Goal: Information Seeking & Learning: Learn about a topic

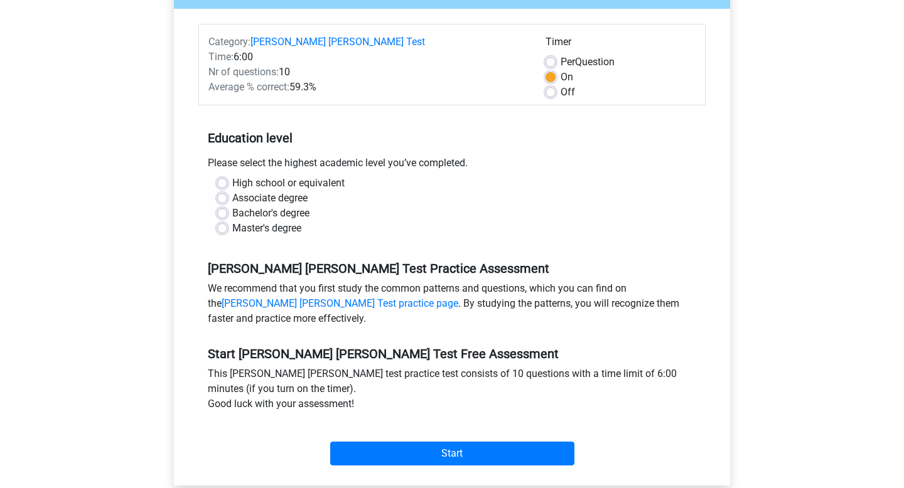
scroll to position [155, 0]
click at [232, 220] on label "Master's degree" at bounding box center [266, 227] width 69 height 15
click at [224, 220] on input "Master's degree" at bounding box center [222, 226] width 10 height 13
radio input "true"
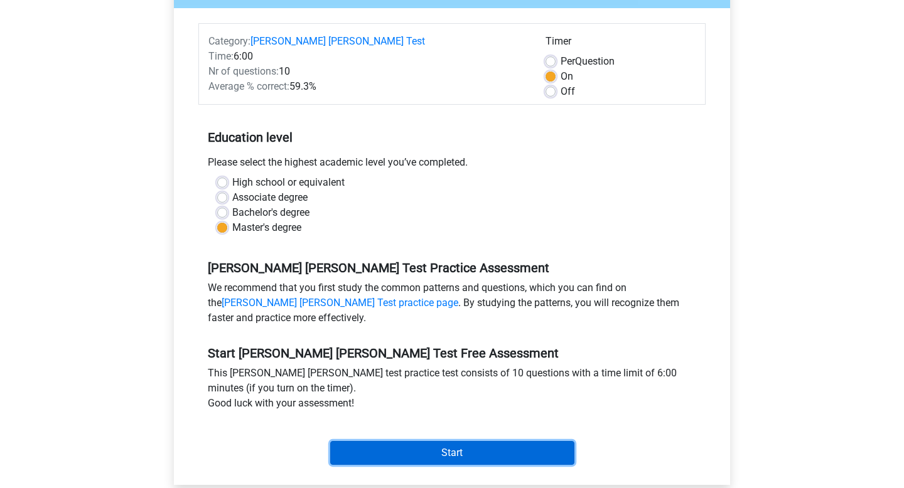
click at [421, 441] on input "Start" at bounding box center [452, 453] width 244 height 24
click at [468, 448] on input "Start" at bounding box center [452, 453] width 244 height 24
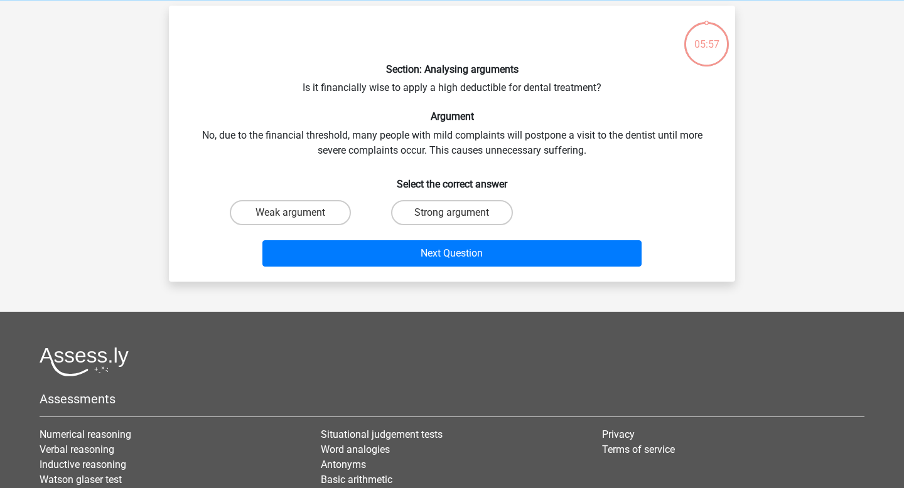
scroll to position [5, 0]
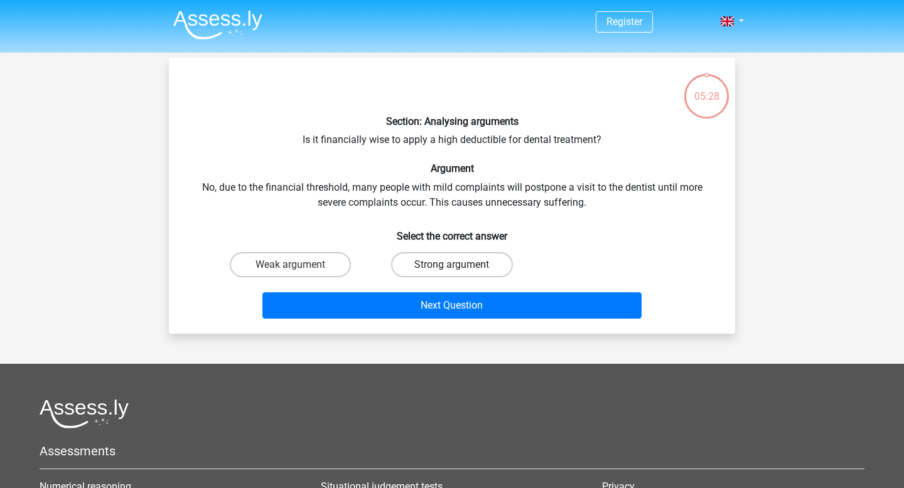
click at [426, 266] on label "Strong argument" at bounding box center [451, 264] width 121 height 25
click at [452, 266] on input "Strong argument" at bounding box center [456, 269] width 8 height 8
radio input "true"
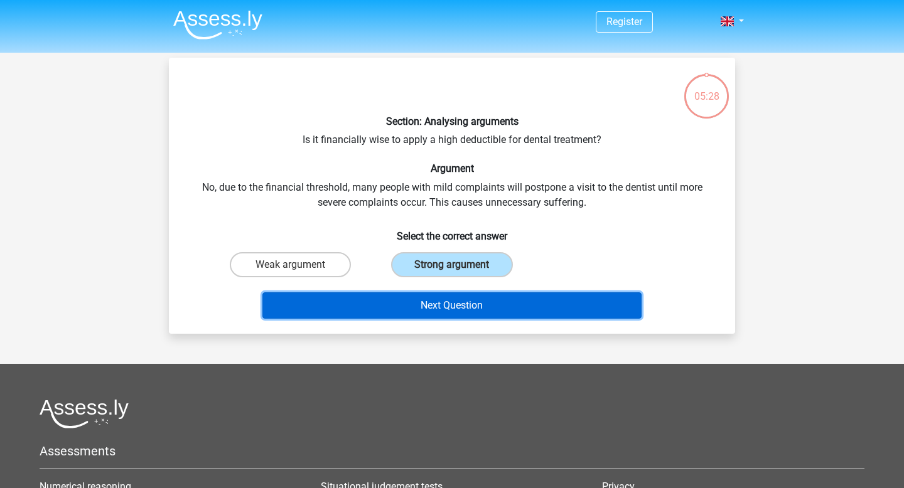
click at [427, 305] on button "Next Question" at bounding box center [452, 306] width 380 height 26
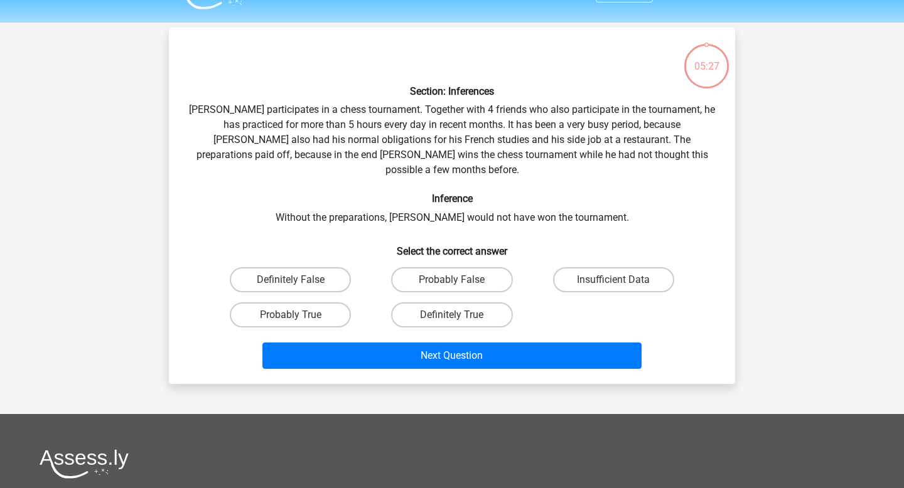
scroll to position [58, 0]
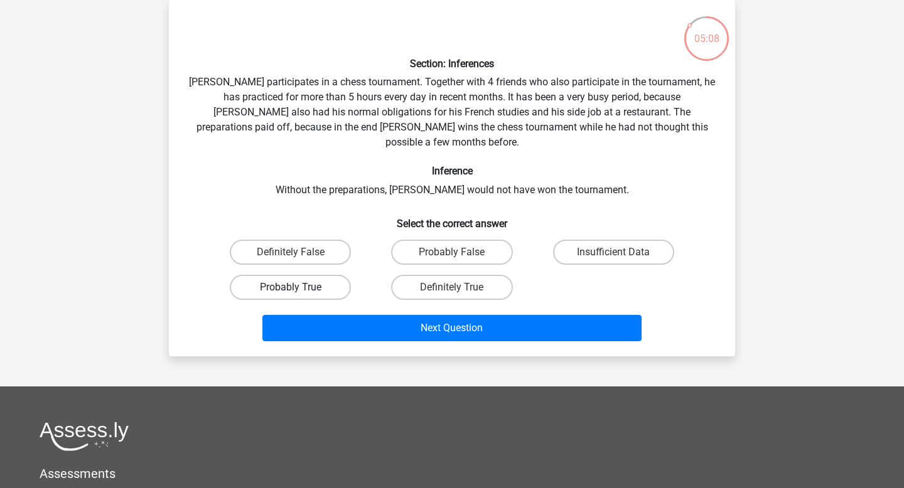
click at [303, 275] on label "Probably True" at bounding box center [290, 287] width 121 height 25
click at [299, 288] on input "Probably True" at bounding box center [295, 292] width 8 height 8
radio input "true"
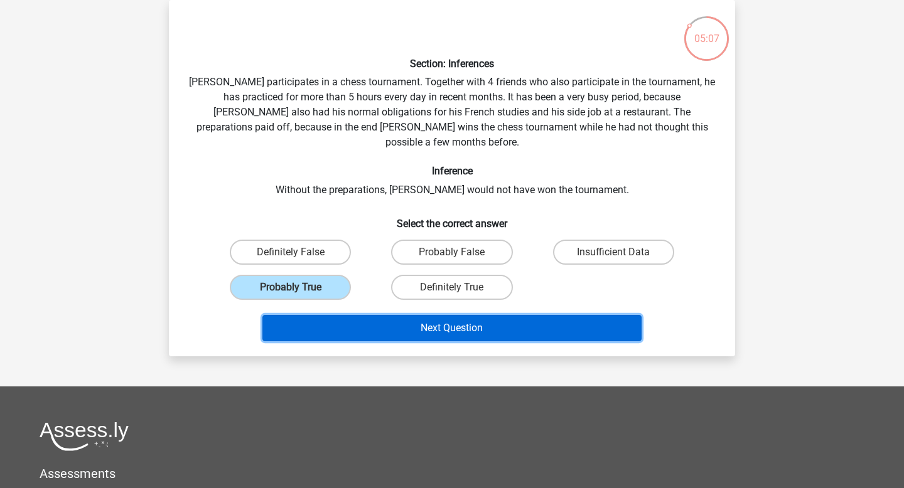
click at [453, 315] on button "Next Question" at bounding box center [452, 328] width 380 height 26
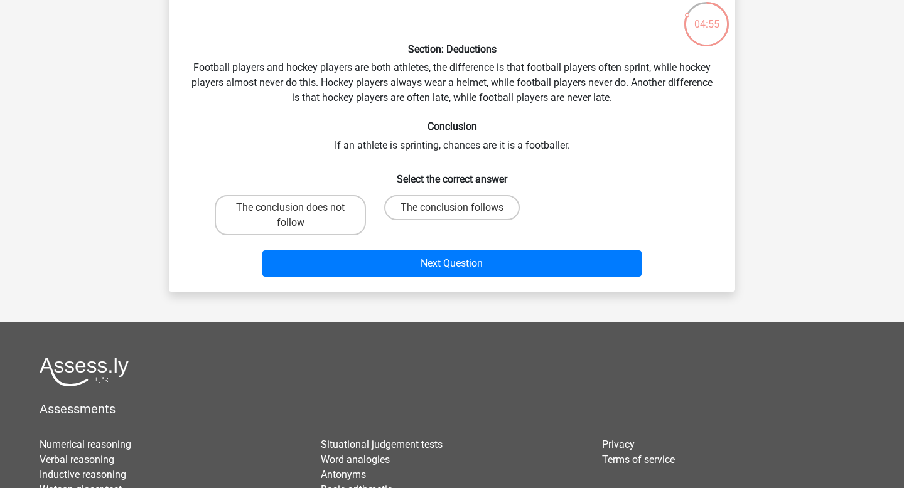
scroll to position [73, 0]
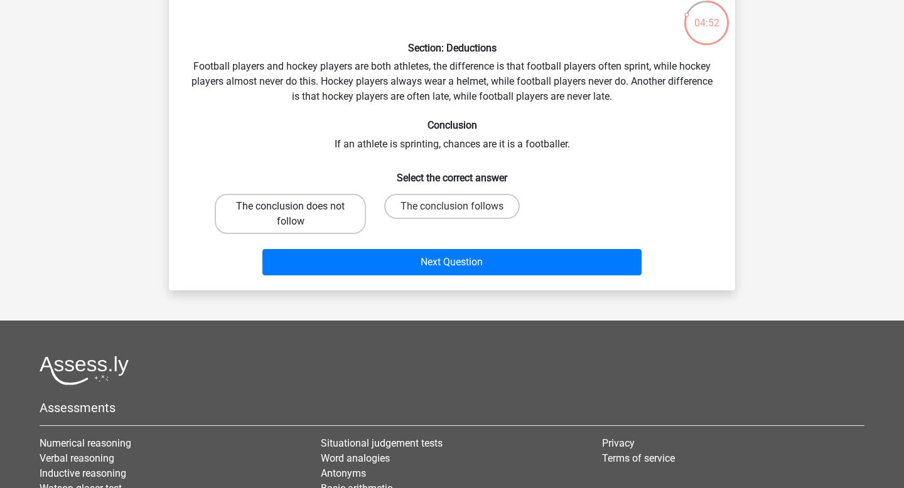
click at [326, 210] on label "The conclusion does not follow" at bounding box center [290, 214] width 151 height 40
click at [299, 210] on input "The conclusion does not follow" at bounding box center [295, 211] width 8 height 8
radio input "true"
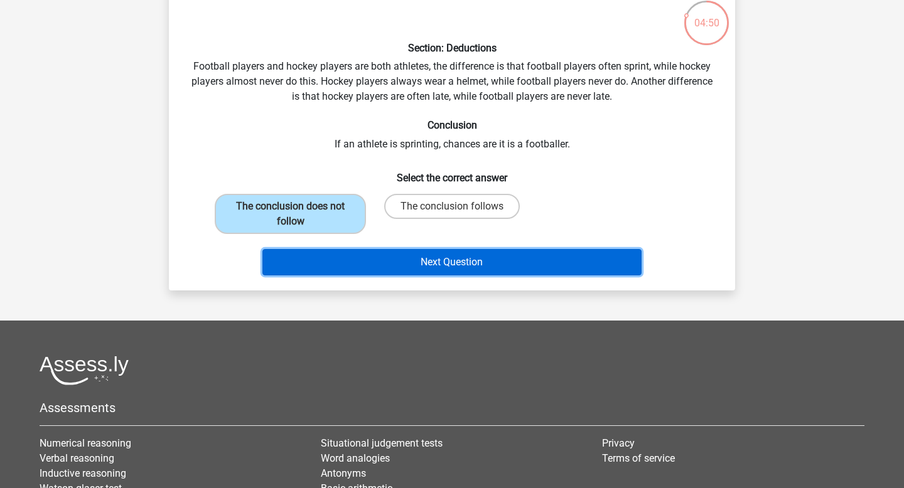
click at [515, 260] on button "Next Question" at bounding box center [452, 262] width 380 height 26
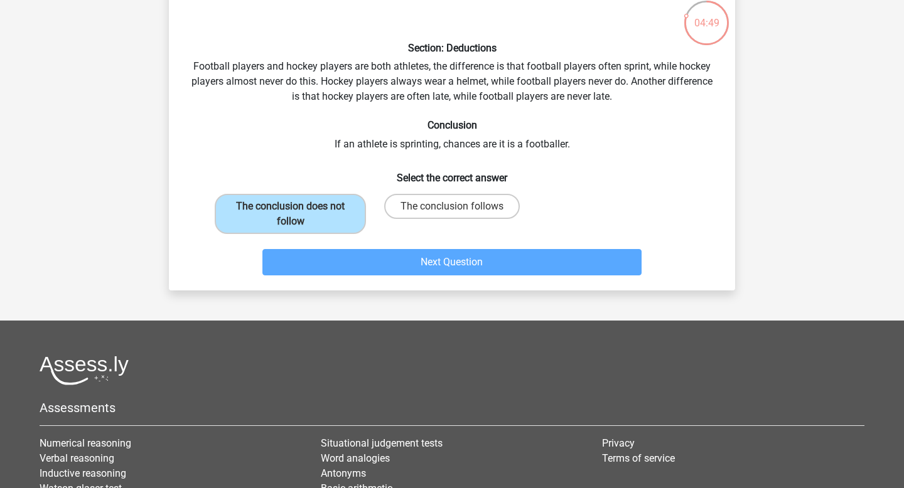
scroll to position [58, 0]
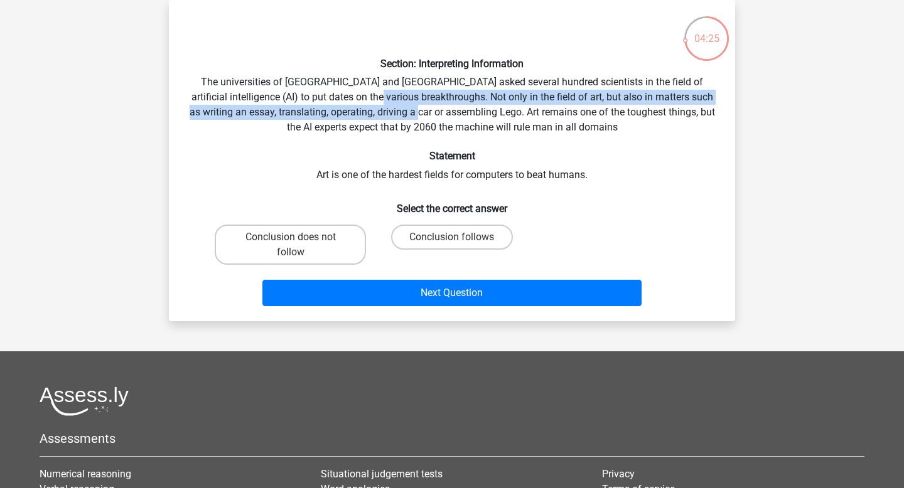
drag, startPoint x: 377, startPoint y: 97, endPoint x: 451, endPoint y: 112, distance: 75.5
click at [451, 112] on div "Section: Interpreting Information The universities of Oxford and Yale asked sev…" at bounding box center [452, 160] width 556 height 301
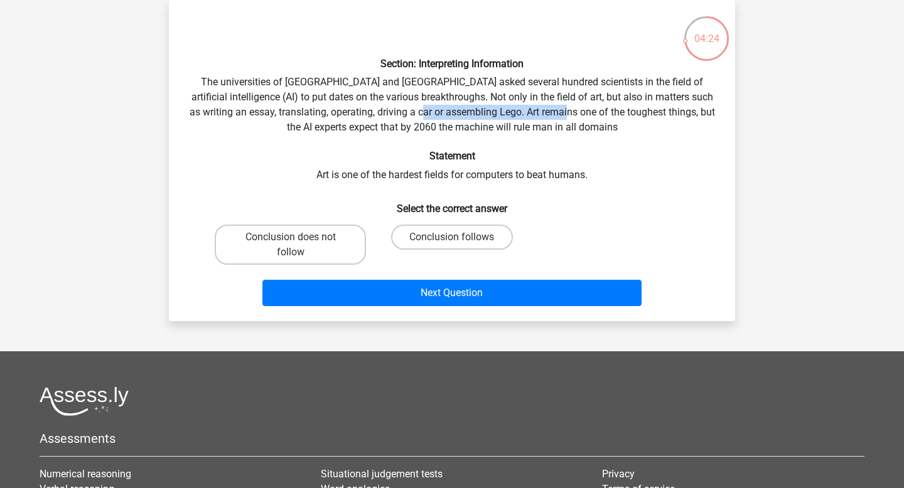
drag, startPoint x: 457, startPoint y: 113, endPoint x: 596, endPoint y: 112, distance: 139.4
click at [596, 112] on div "Section: Interpreting Information The universities of Oxford and Yale asked sev…" at bounding box center [452, 160] width 556 height 301
click at [531, 169] on div "Section: Interpreting Information The universities of Oxford and Yale asked sev…" at bounding box center [452, 160] width 556 height 301
click at [459, 235] on label "Conclusion follows" at bounding box center [451, 237] width 121 height 25
click at [459, 237] on input "Conclusion follows" at bounding box center [456, 241] width 8 height 8
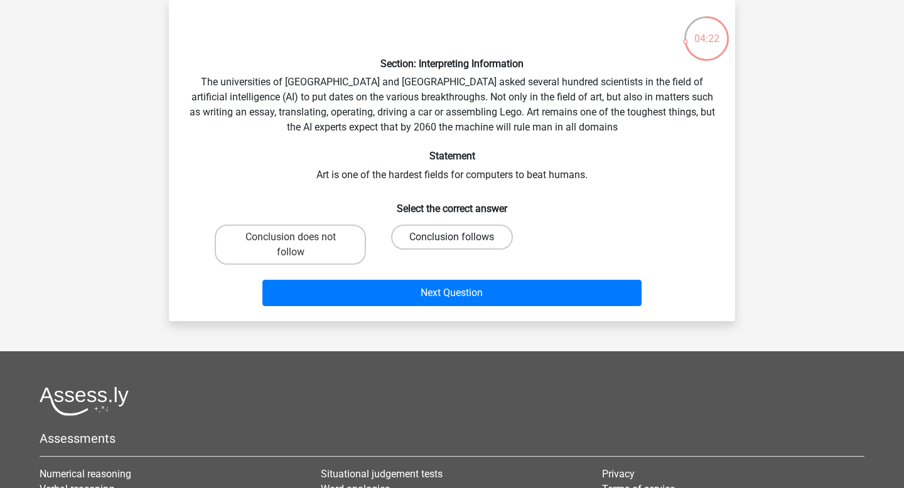
radio input "true"
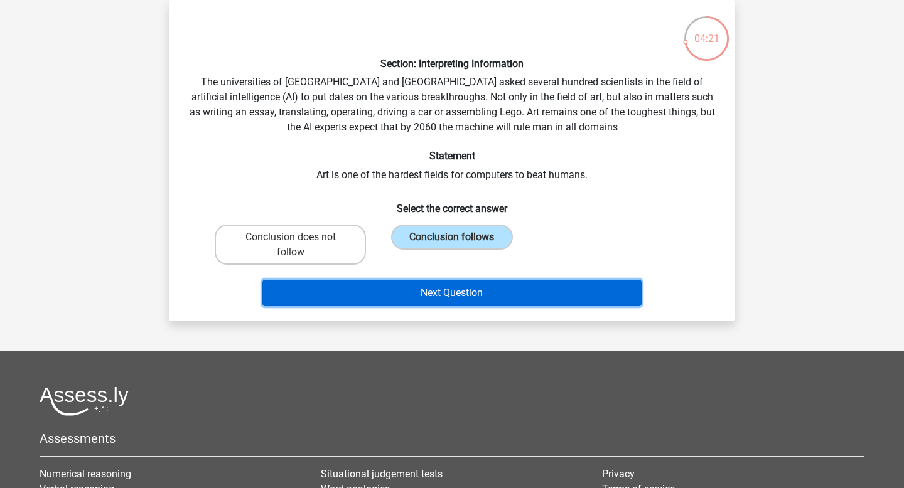
click at [464, 294] on button "Next Question" at bounding box center [452, 293] width 380 height 26
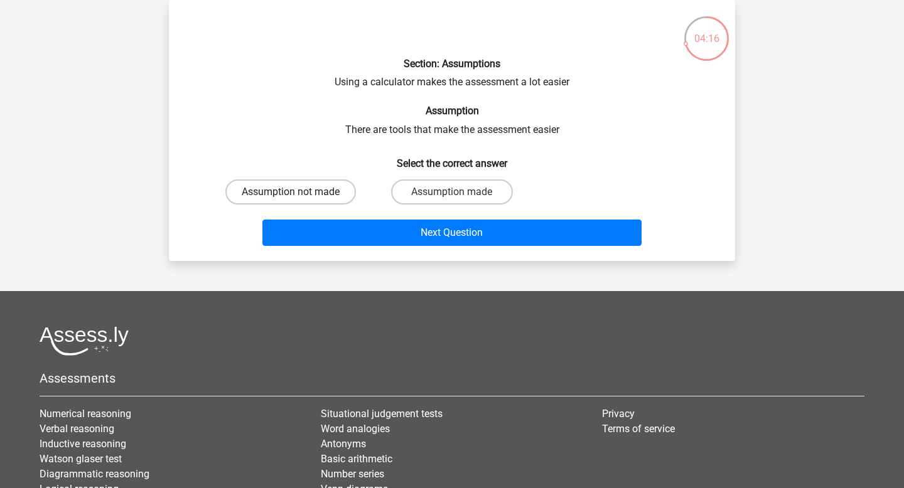
click at [320, 195] on label "Assumption not made" at bounding box center [290, 192] width 131 height 25
click at [299, 195] on input "Assumption not made" at bounding box center [295, 196] width 8 height 8
radio input "true"
click at [438, 199] on label "Assumption made" at bounding box center [451, 192] width 121 height 25
click at [452, 199] on input "Assumption made" at bounding box center [456, 196] width 8 height 8
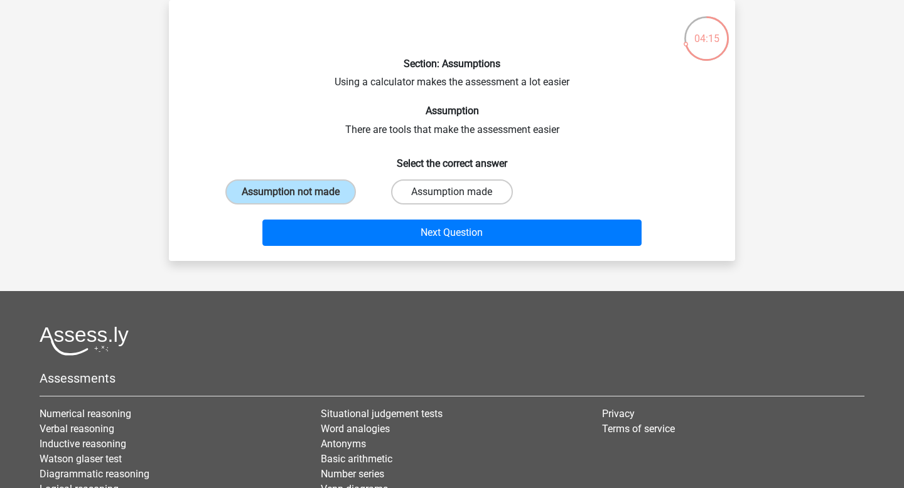
radio input "true"
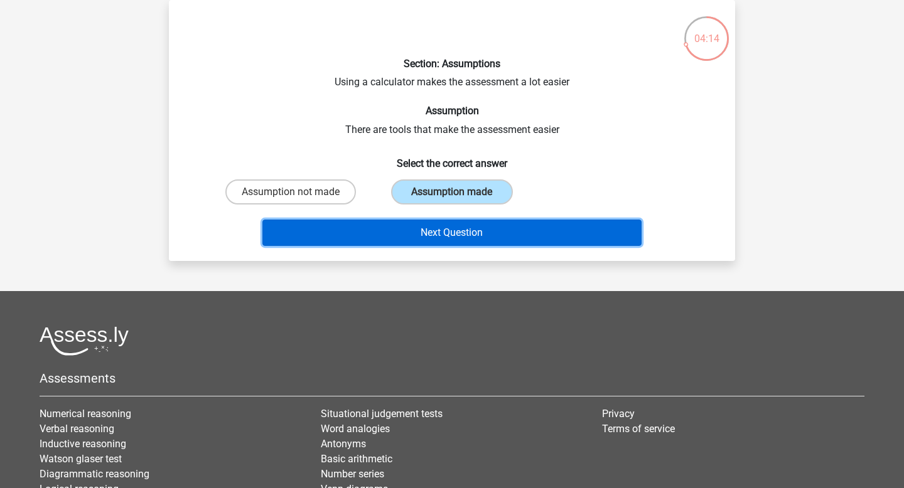
click at [447, 234] on button "Next Question" at bounding box center [452, 233] width 380 height 26
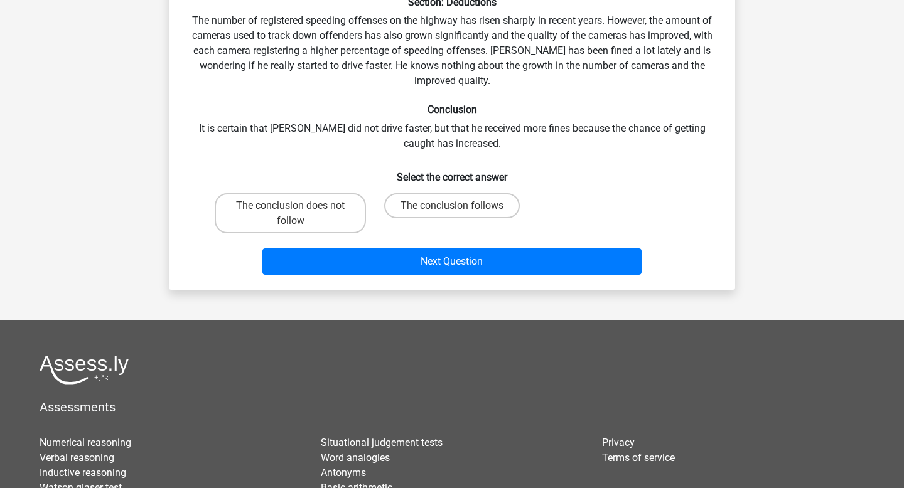
scroll to position [158, 0]
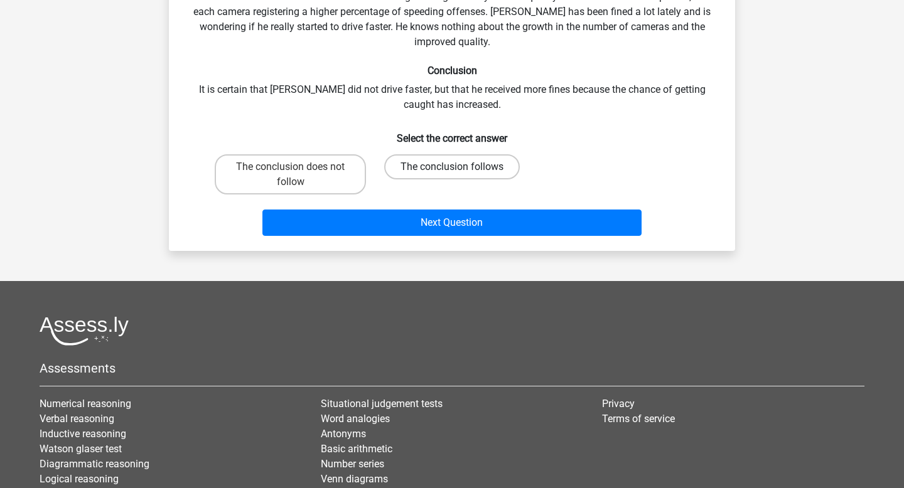
click at [443, 165] on label "The conclusion follows" at bounding box center [452, 166] width 136 height 25
click at [452, 167] on input "The conclusion follows" at bounding box center [456, 171] width 8 height 8
radio input "true"
click at [304, 180] on label "The conclusion does not follow" at bounding box center [290, 174] width 151 height 40
click at [299, 175] on input "The conclusion does not follow" at bounding box center [295, 171] width 8 height 8
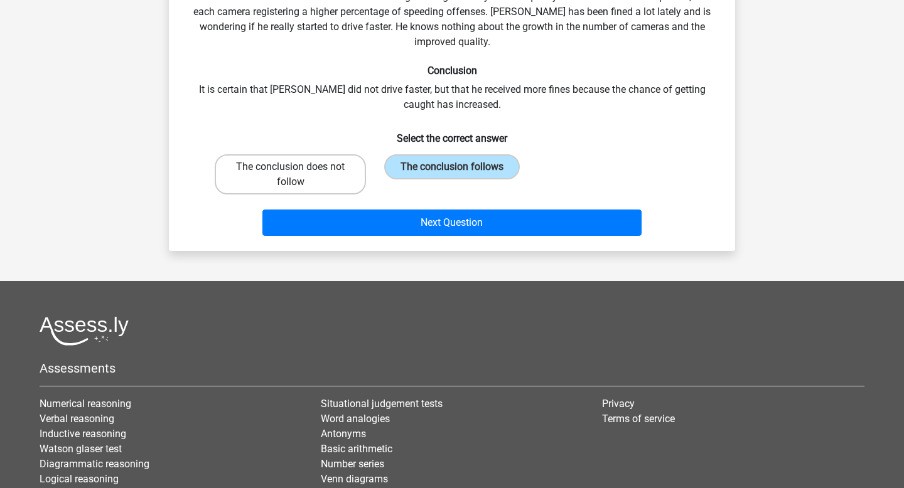
radio input "true"
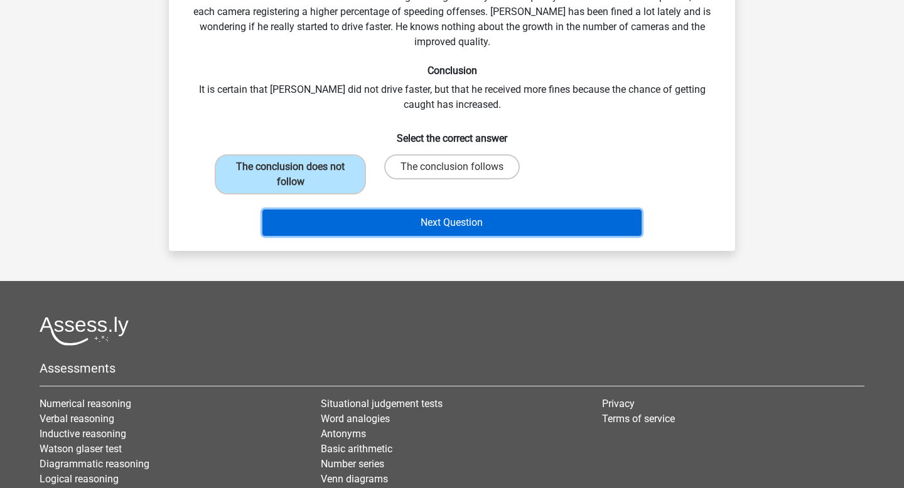
click at [419, 217] on button "Next Question" at bounding box center [452, 223] width 380 height 26
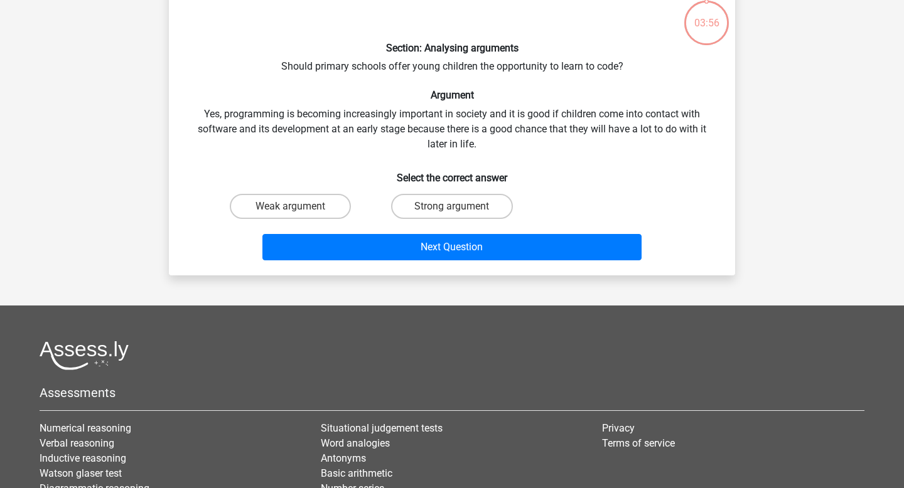
scroll to position [58, 0]
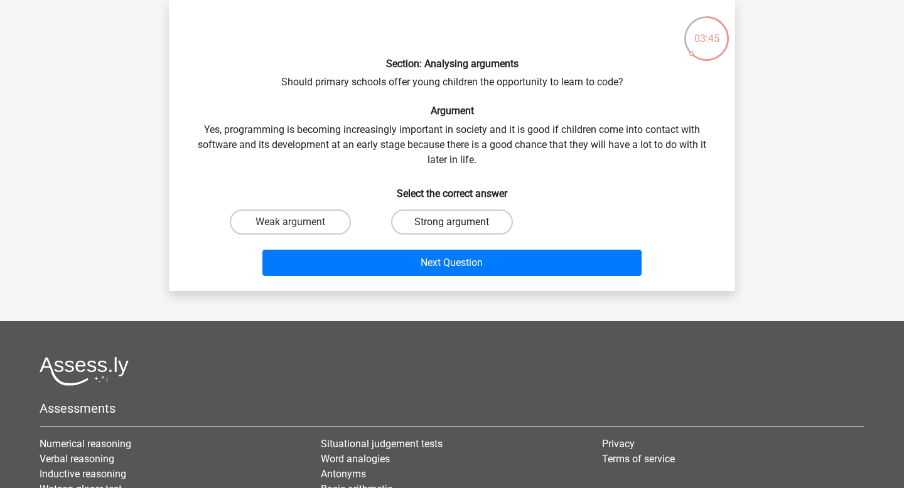
click at [431, 222] on label "Strong argument" at bounding box center [451, 222] width 121 height 25
click at [452, 222] on input "Strong argument" at bounding box center [456, 226] width 8 height 8
radio input "true"
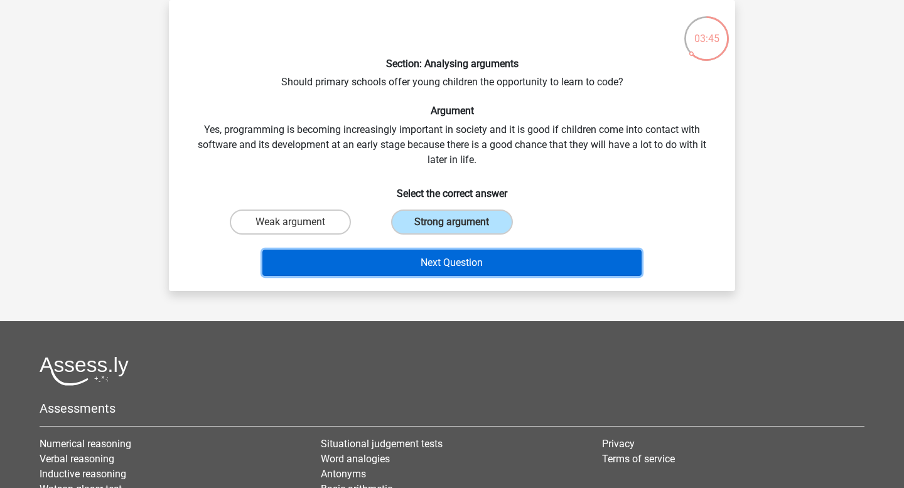
click at [427, 266] on button "Next Question" at bounding box center [452, 263] width 380 height 26
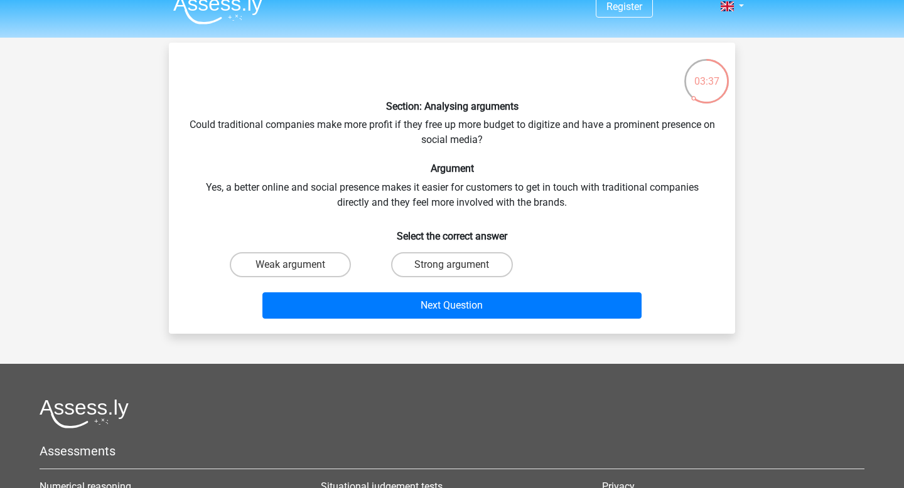
scroll to position [16, 0]
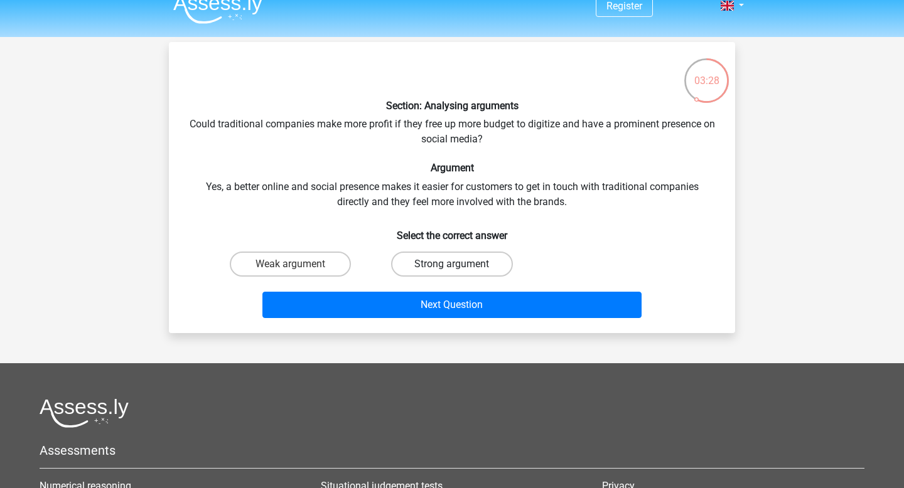
click at [425, 265] on label "Strong argument" at bounding box center [451, 264] width 121 height 25
click at [452, 265] on input "Strong argument" at bounding box center [456, 268] width 8 height 8
radio input "true"
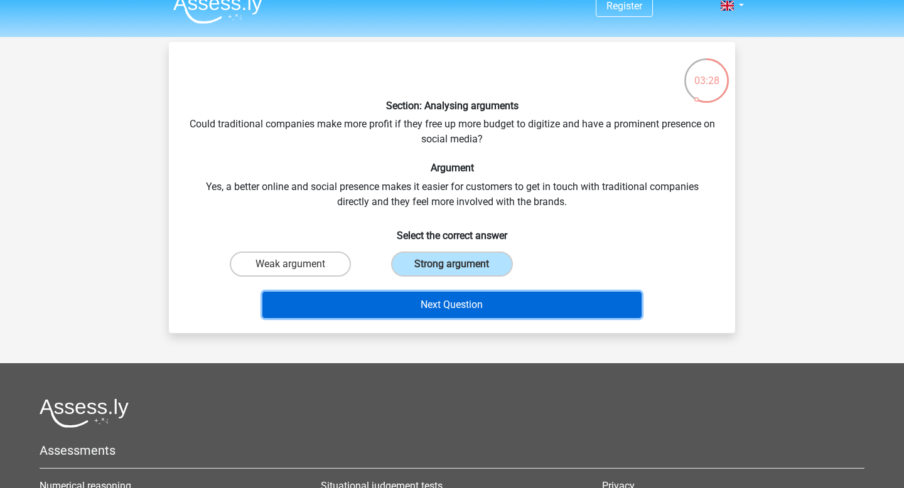
click at [427, 313] on button "Next Question" at bounding box center [452, 305] width 380 height 26
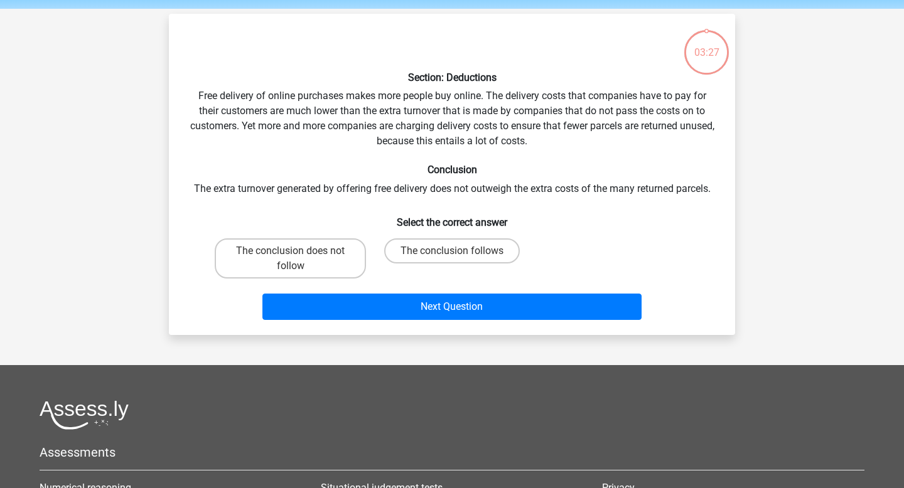
scroll to position [58, 0]
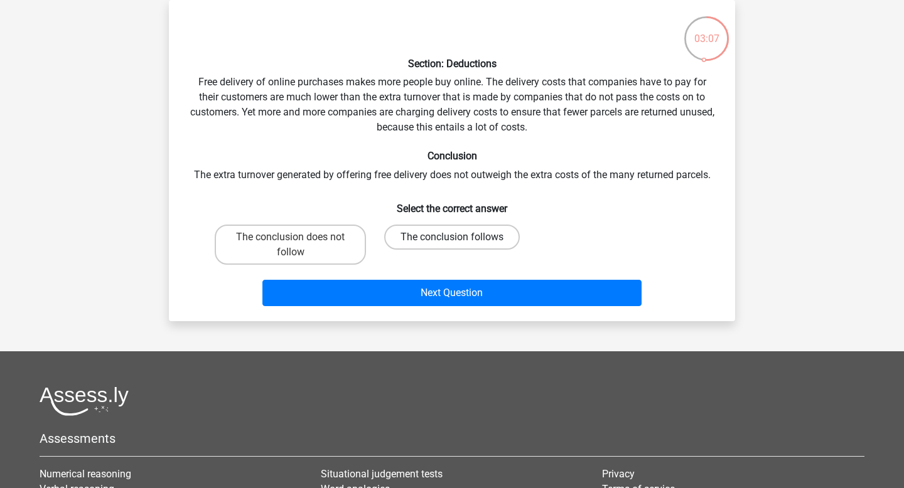
click at [434, 237] on label "The conclusion follows" at bounding box center [452, 237] width 136 height 25
click at [452, 237] on input "The conclusion follows" at bounding box center [456, 241] width 8 height 8
radio input "true"
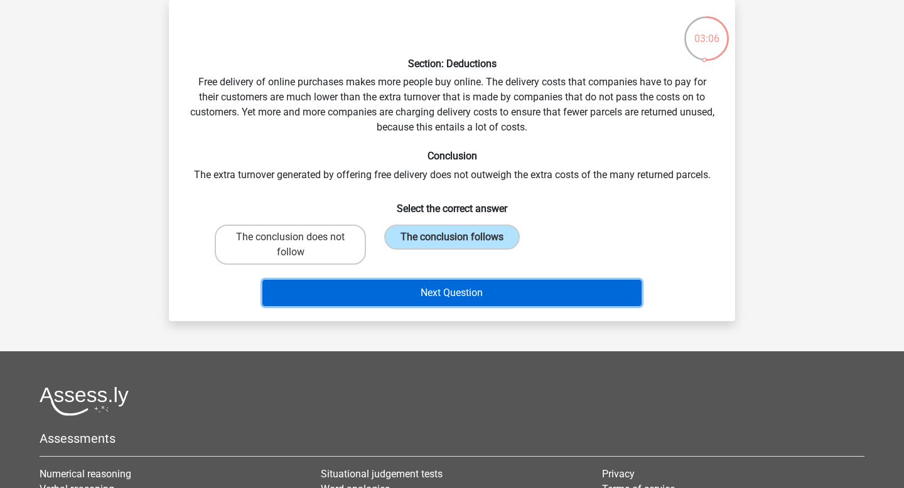
click at [452, 288] on button "Next Question" at bounding box center [452, 293] width 380 height 26
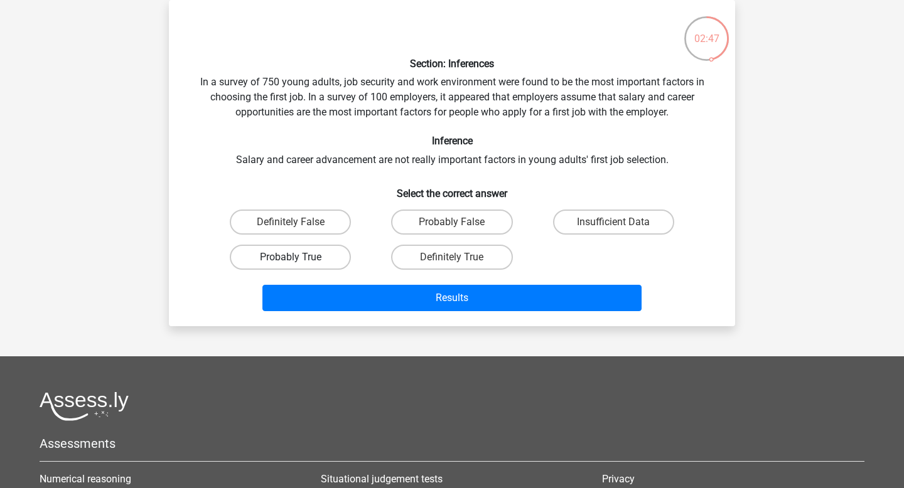
click at [313, 256] on label "Probably True" at bounding box center [290, 257] width 121 height 25
click at [299, 257] on input "Probably True" at bounding box center [295, 261] width 8 height 8
radio input "true"
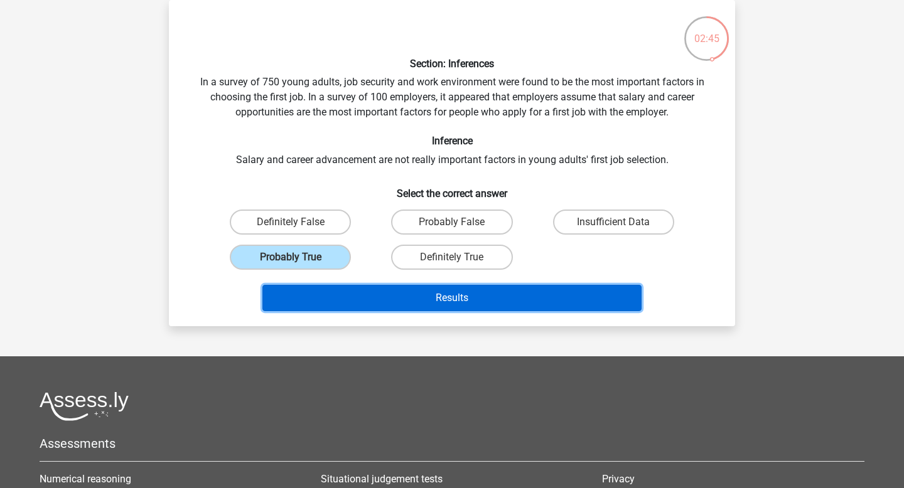
click at [470, 301] on button "Results" at bounding box center [452, 298] width 380 height 26
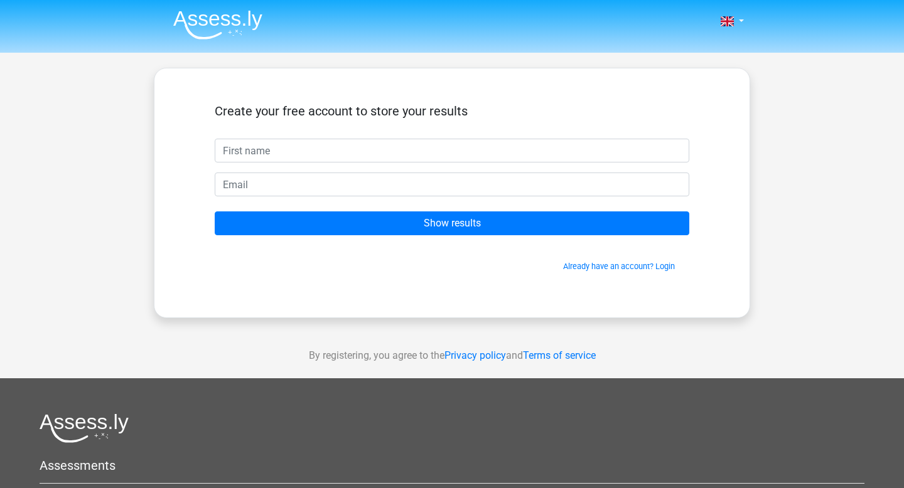
click at [592, 239] on form "Create your free account to store your results Show results Already have an acc…" at bounding box center [452, 188] width 475 height 169
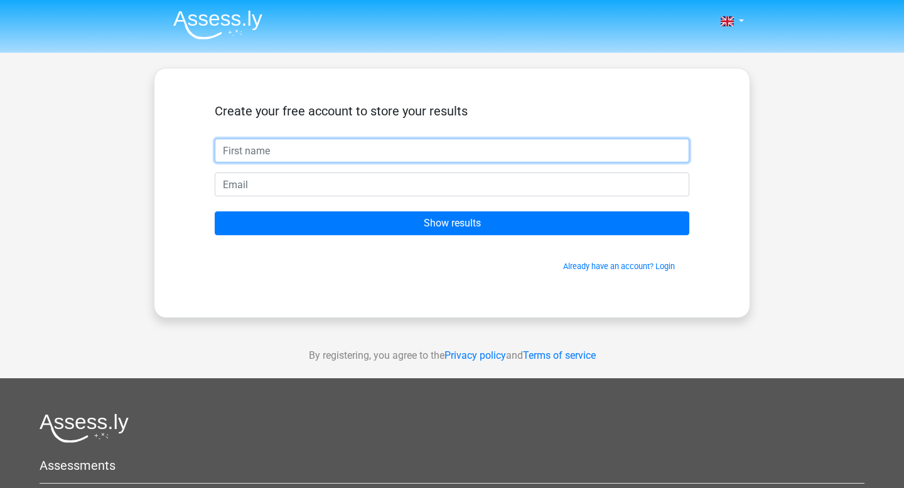
click at [463, 162] on input "text" at bounding box center [452, 151] width 475 height 24
type input "mf"
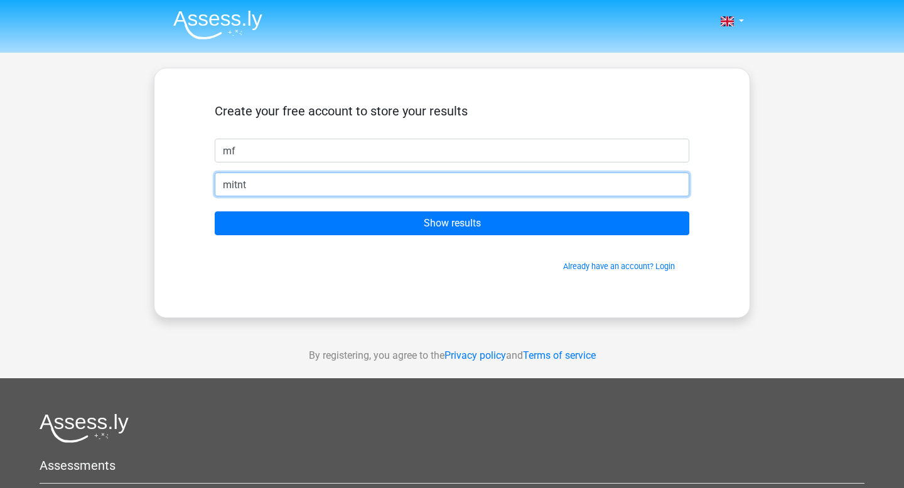
type input "[EMAIL_ADDRESS][DOMAIN_NAME]"
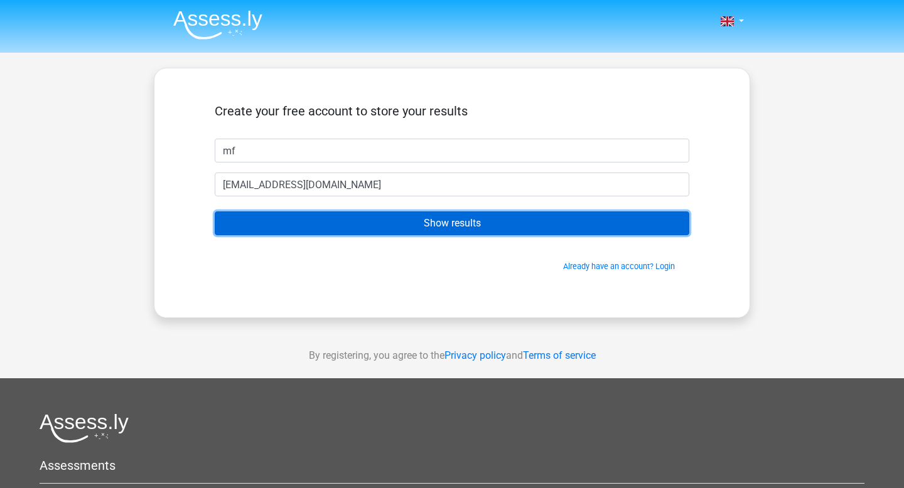
click at [402, 219] on input "Show results" at bounding box center [452, 224] width 475 height 24
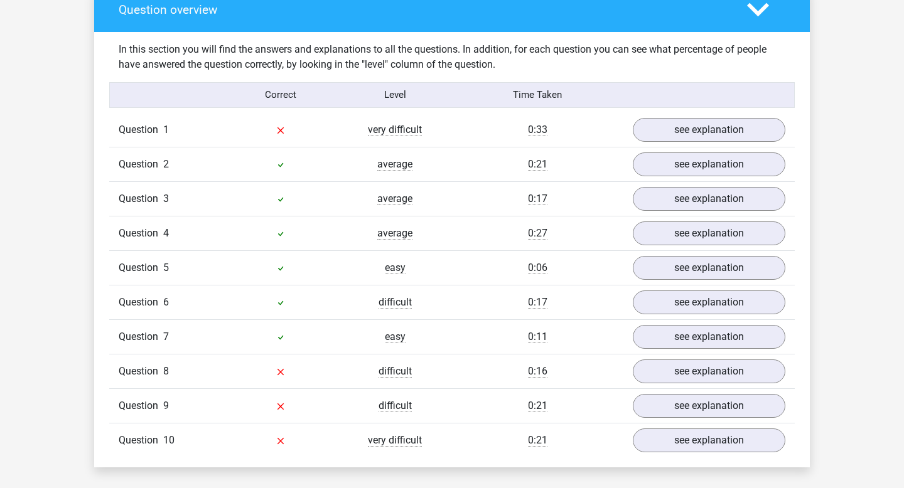
scroll to position [957, 0]
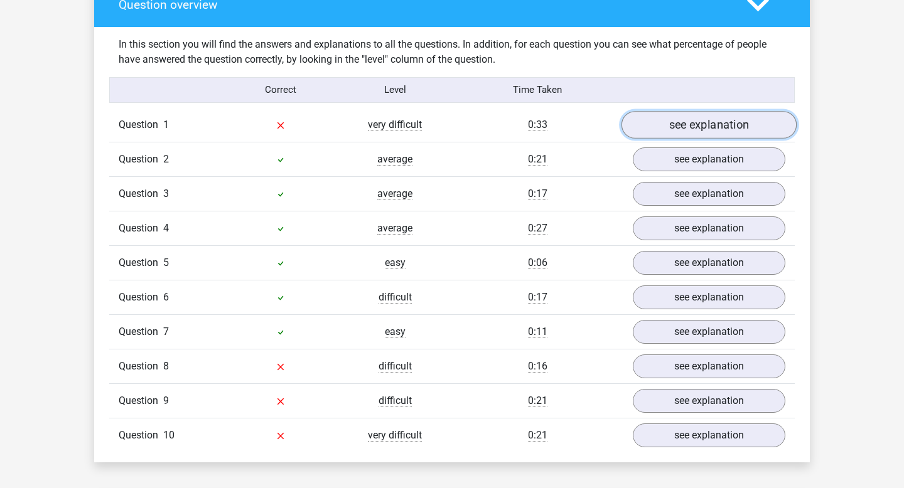
click at [680, 113] on link "see explanation" at bounding box center [709, 125] width 175 height 28
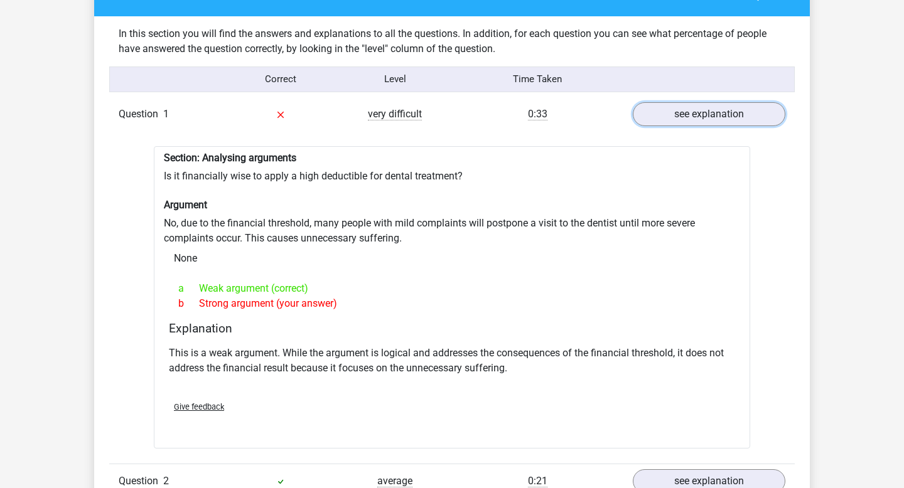
scroll to position [967, 0]
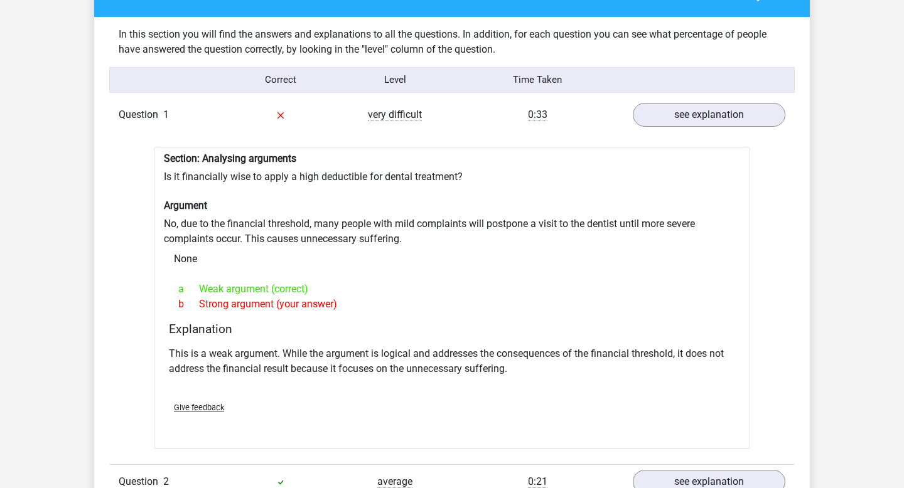
click at [320, 168] on div "Section: Analysing arguments Is it financially wise to apply a high deductible …" at bounding box center [452, 298] width 596 height 303
click at [347, 180] on div "Section: Analysing arguments Is it financially wise to apply a high deductible …" at bounding box center [452, 298] width 596 height 303
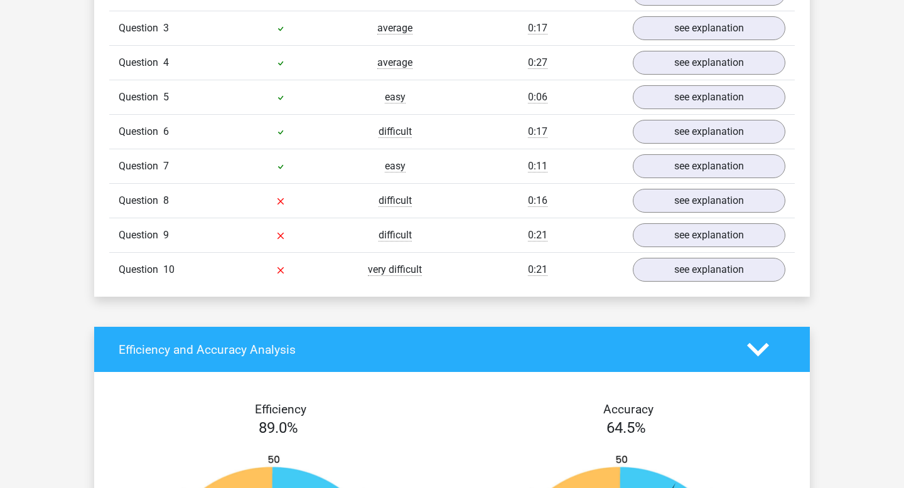
scroll to position [1446, 0]
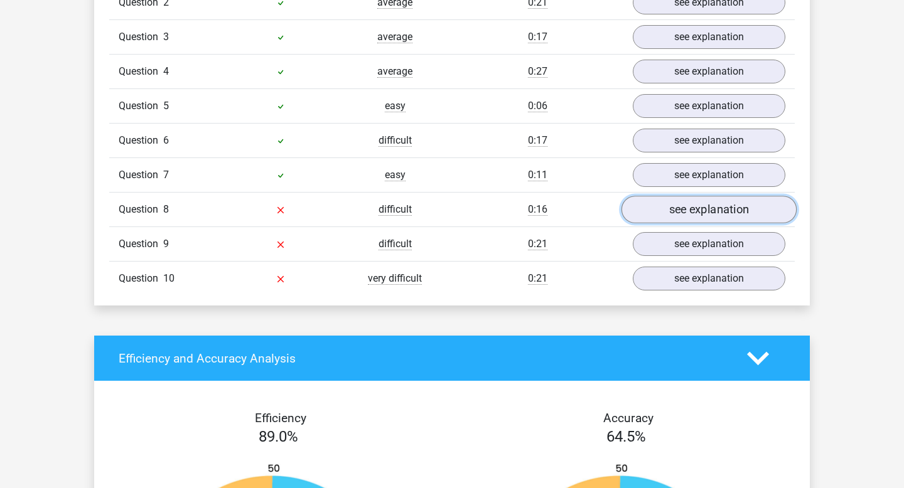
click at [688, 204] on link "see explanation" at bounding box center [709, 211] width 175 height 28
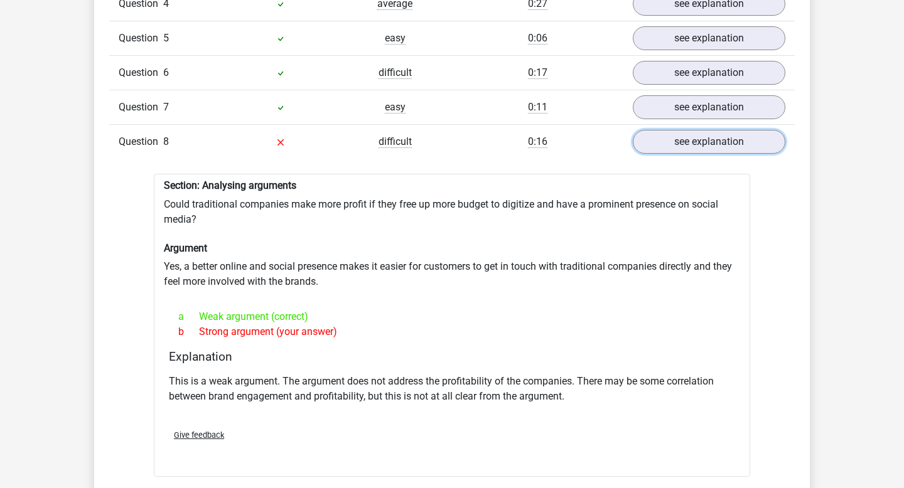
scroll to position [1580, 0]
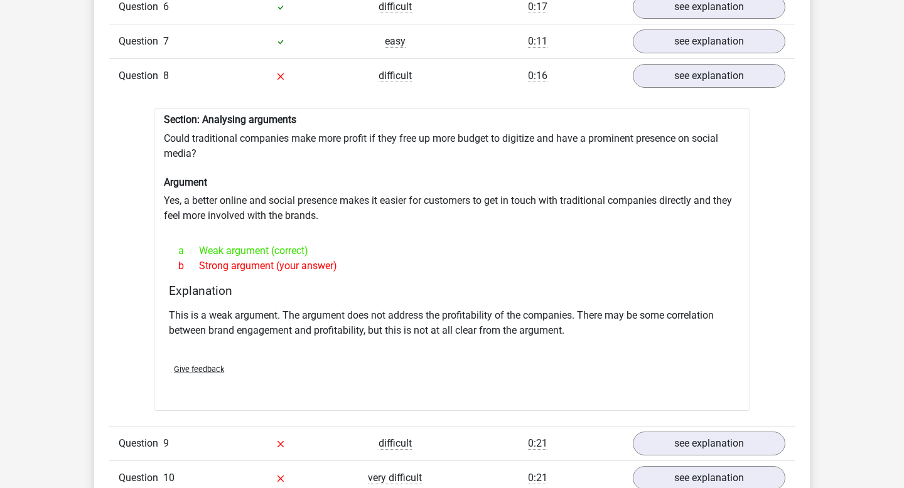
click at [254, 133] on div "Section: Analysing arguments Could traditional companies make more profit if th…" at bounding box center [452, 259] width 596 height 303
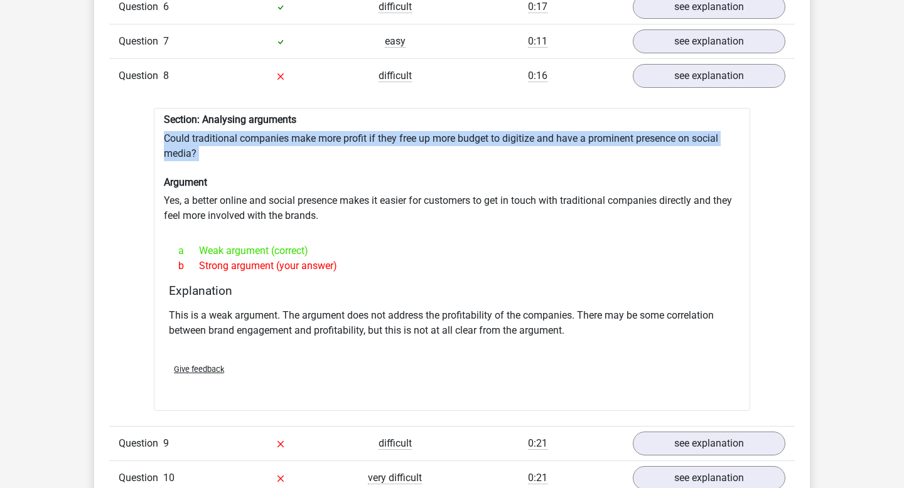
click at [254, 133] on div "Section: Analysing arguments Could traditional companies make more profit if th…" at bounding box center [452, 259] width 596 height 303
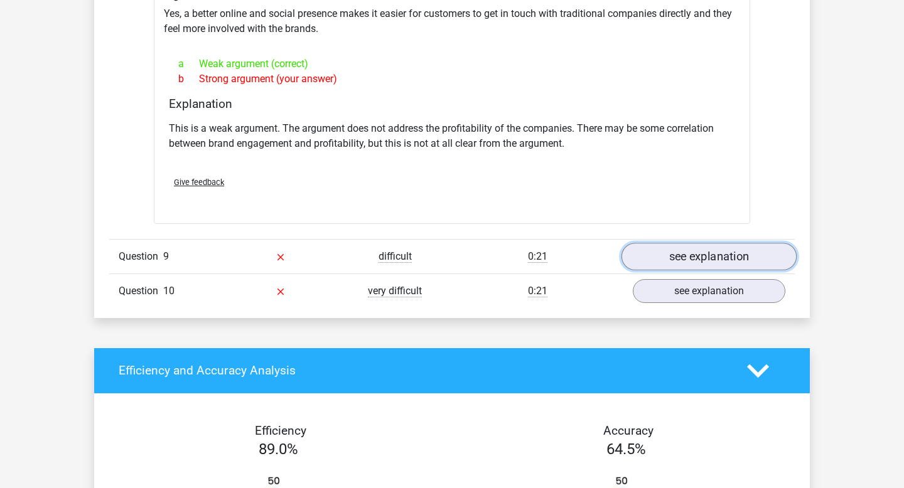
click at [684, 255] on link "see explanation" at bounding box center [709, 257] width 175 height 28
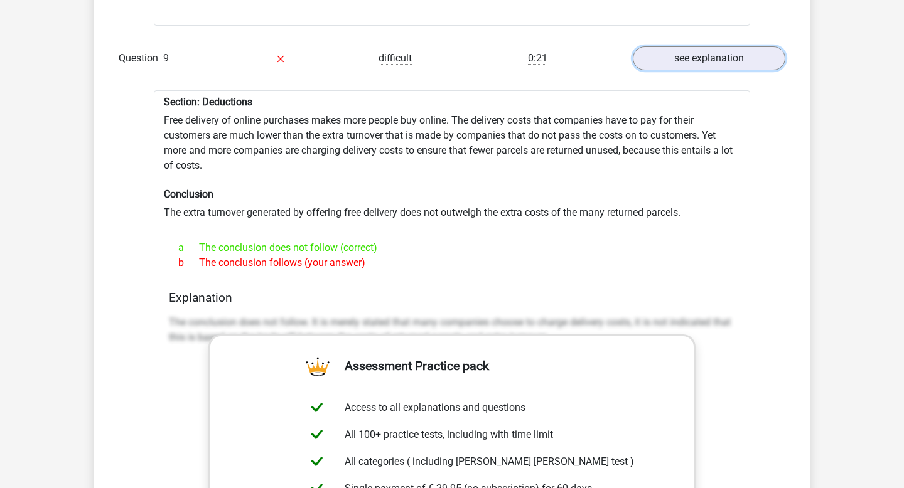
scroll to position [1964, 0]
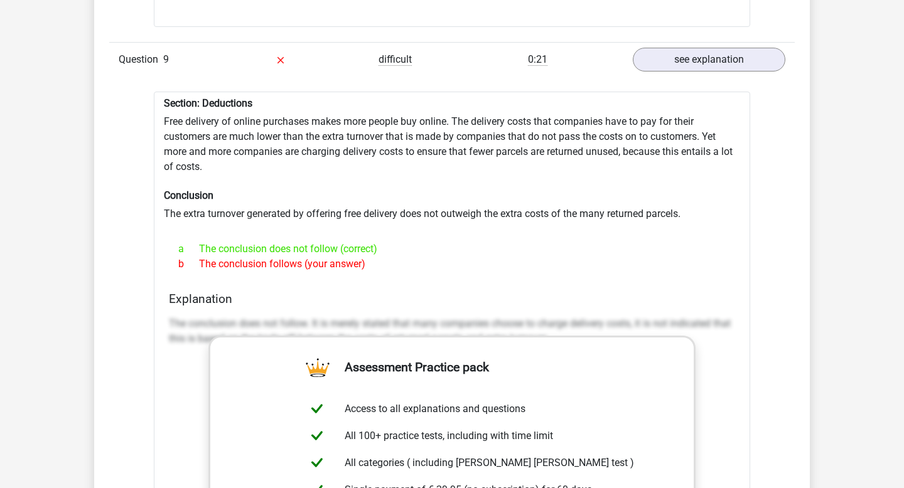
click at [439, 200] on div "Section: Deductions Free delivery of online purchases makes more people buy onl…" at bounding box center [452, 419] width 596 height 655
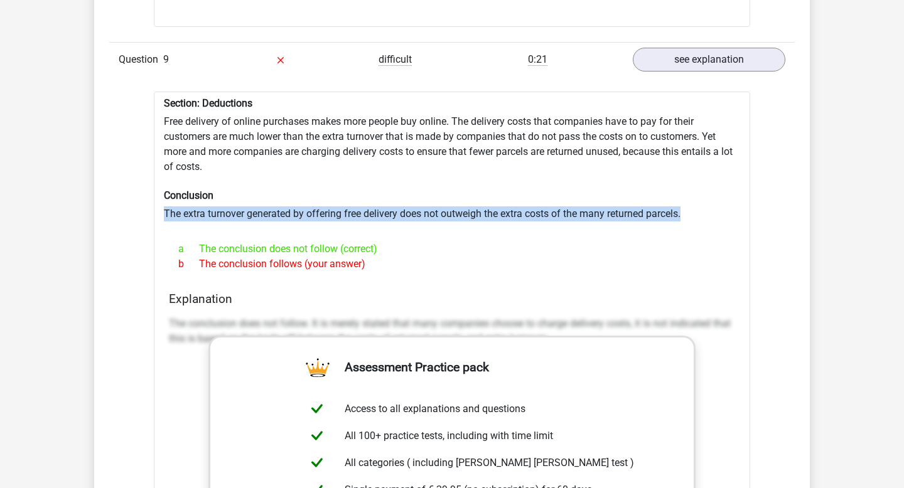
click at [439, 200] on div "Section: Deductions Free delivery of online purchases makes more people buy onl…" at bounding box center [452, 419] width 596 height 655
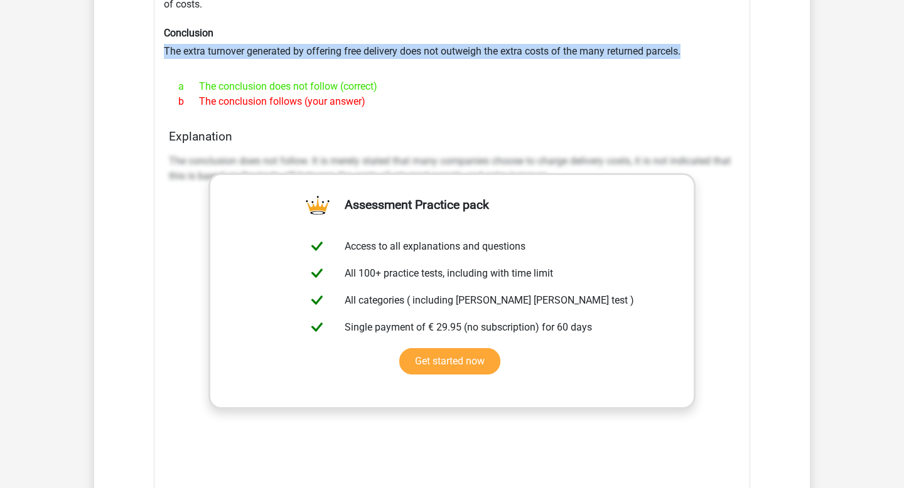
scroll to position [2385, 0]
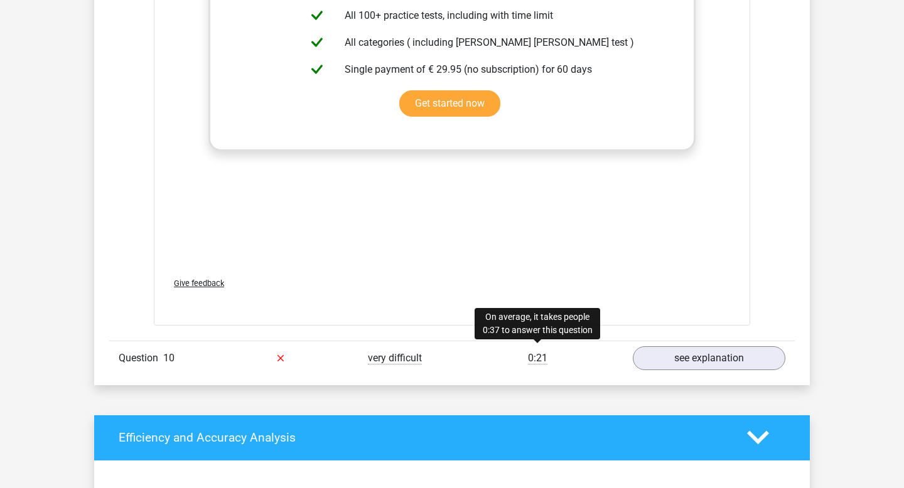
click at [537, 353] on span "0:21" at bounding box center [537, 358] width 19 height 13
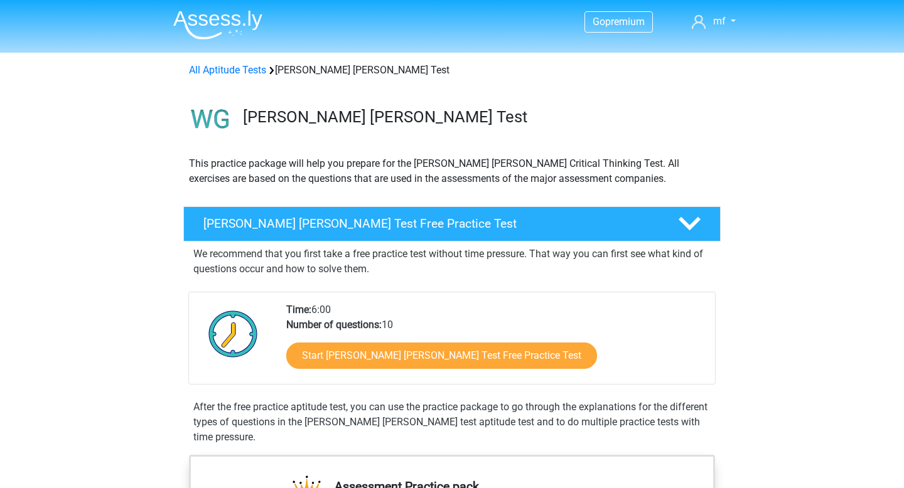
scroll to position [76, 0]
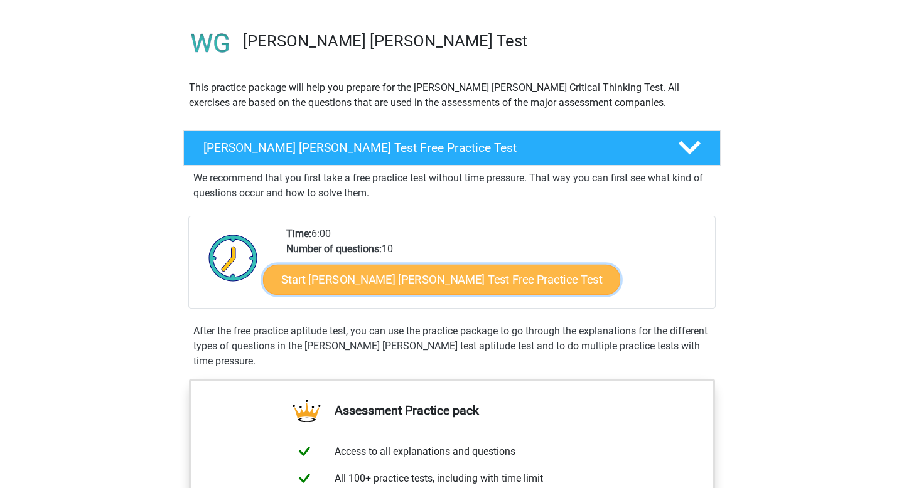
click at [458, 276] on link "Start [PERSON_NAME] [PERSON_NAME] Test Free Practice Test" at bounding box center [441, 280] width 357 height 30
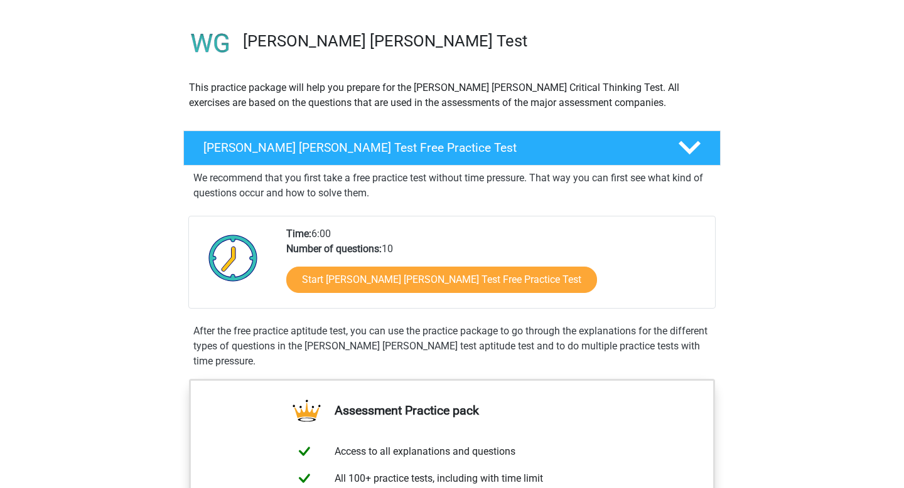
scroll to position [80, 0]
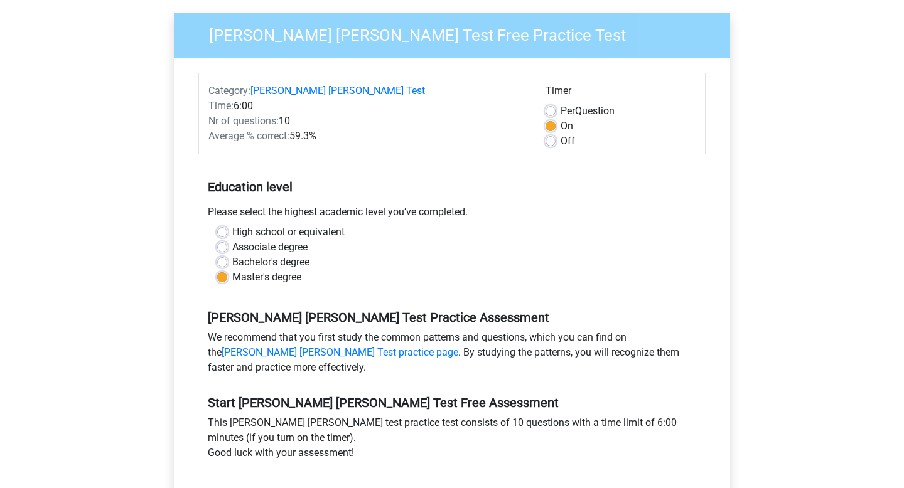
scroll to position [129, 0]
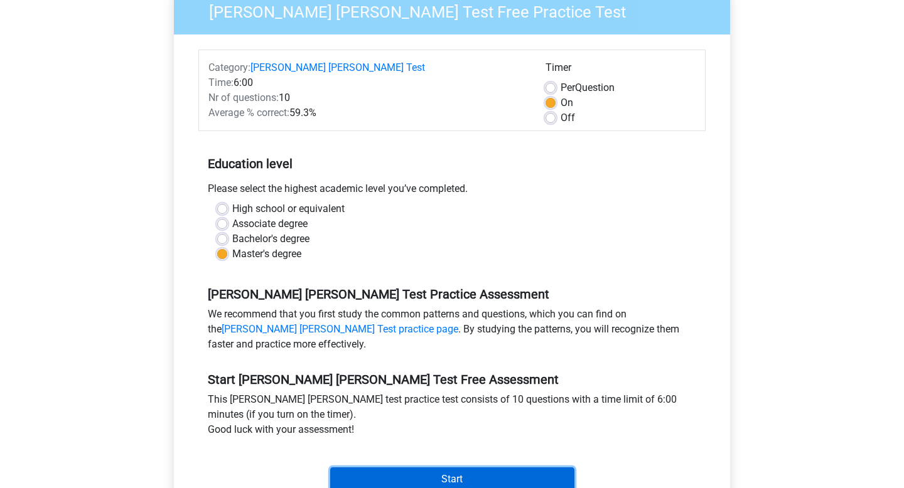
click at [478, 468] on input "Start" at bounding box center [452, 480] width 244 height 24
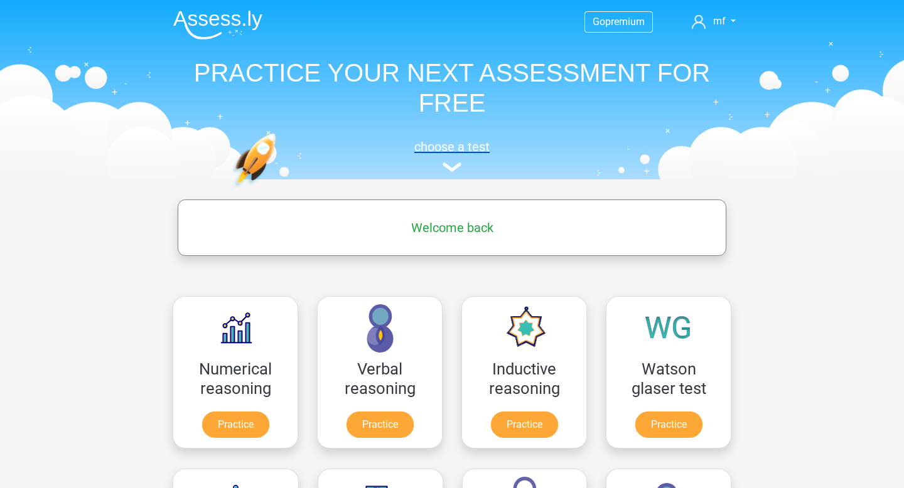
click at [444, 145] on h5 "choose a test" at bounding box center [452, 146] width 578 height 15
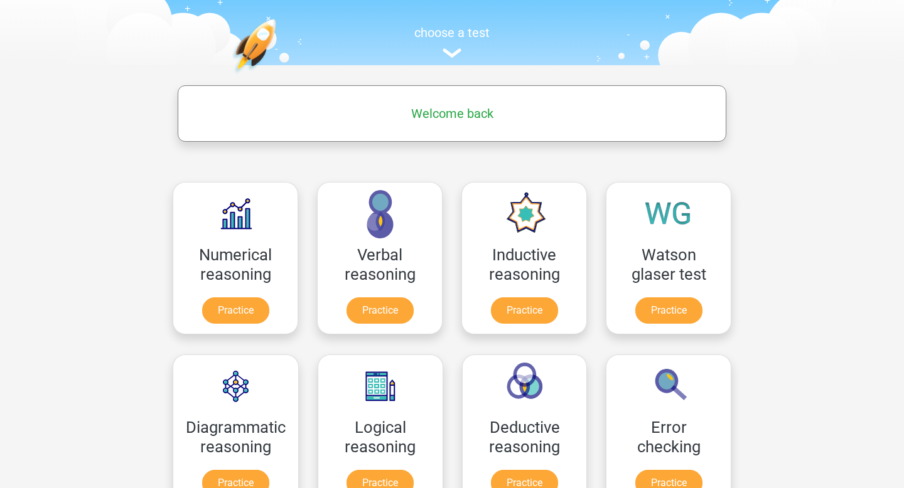
scroll to position [193, 0]
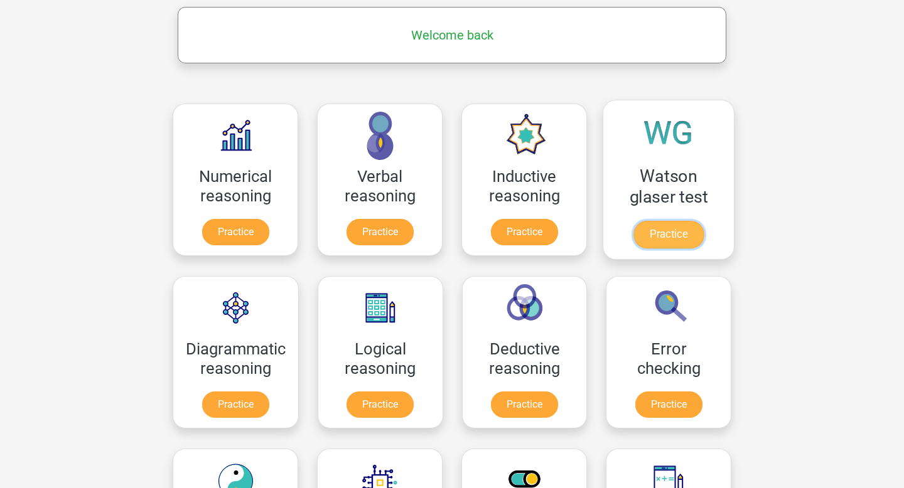
click at [655, 230] on link "Practice" at bounding box center [668, 235] width 70 height 28
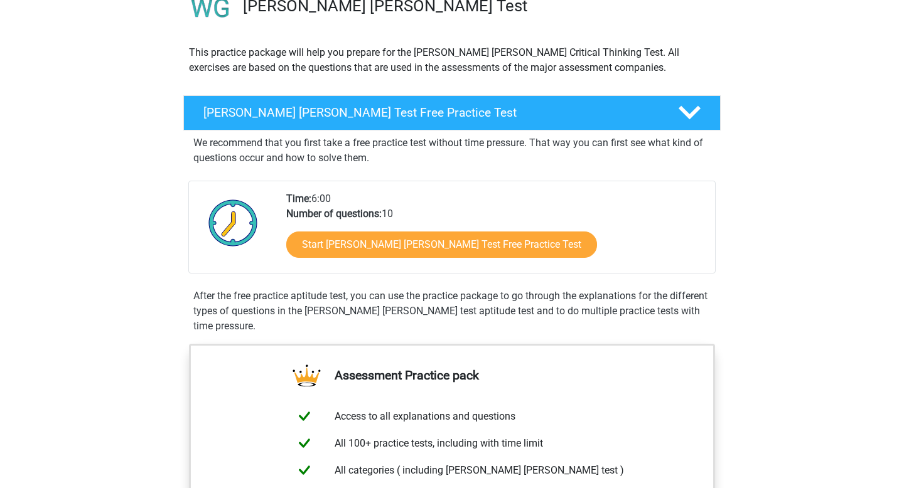
scroll to position [136, 0]
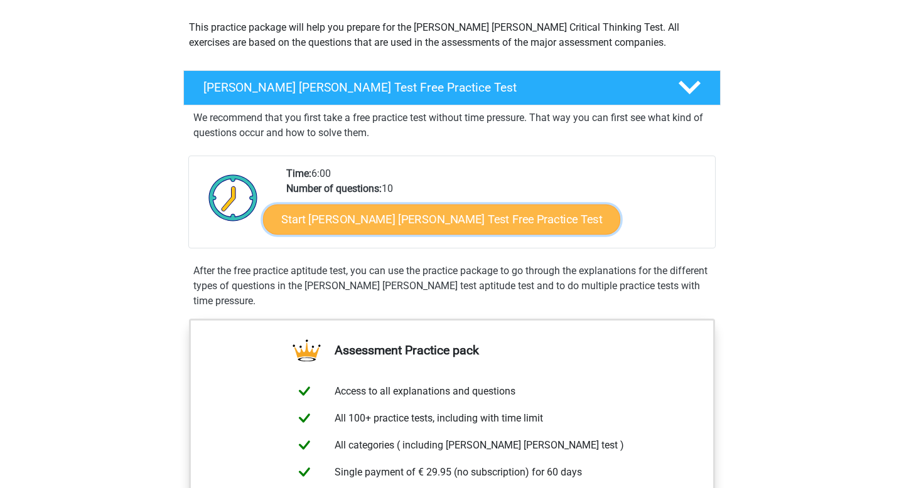
click at [443, 220] on link "Start [PERSON_NAME] [PERSON_NAME] Test Free Practice Test" at bounding box center [441, 220] width 357 height 30
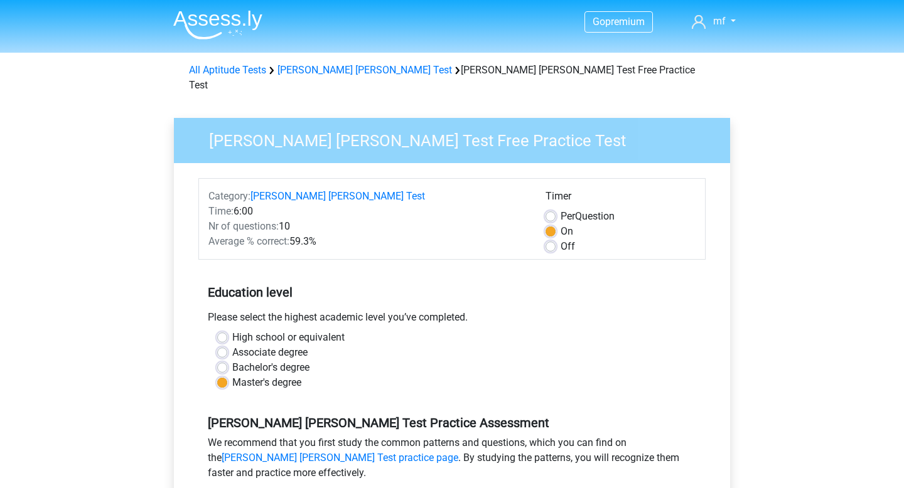
scroll to position [201, 0]
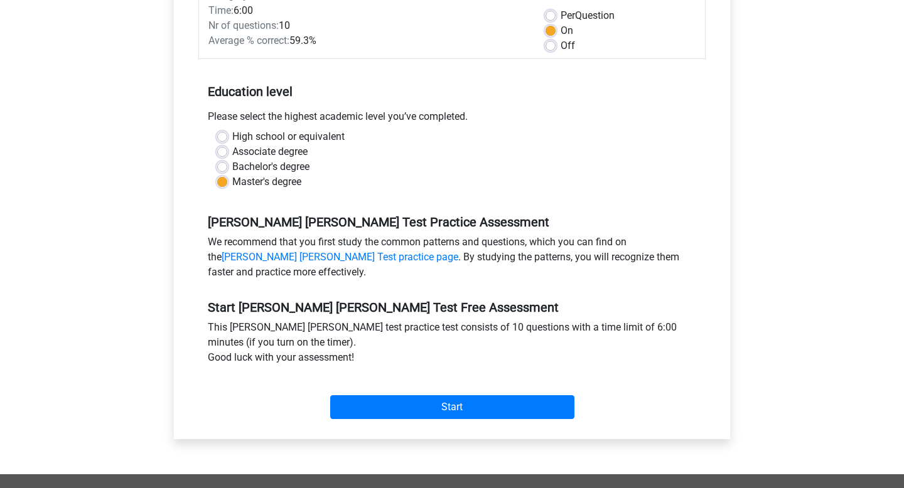
click at [442, 411] on div "Category: [PERSON_NAME] [PERSON_NAME] Test Time: 6:00 Nr of questions: 10 Avera…" at bounding box center [451, 200] width 537 height 477
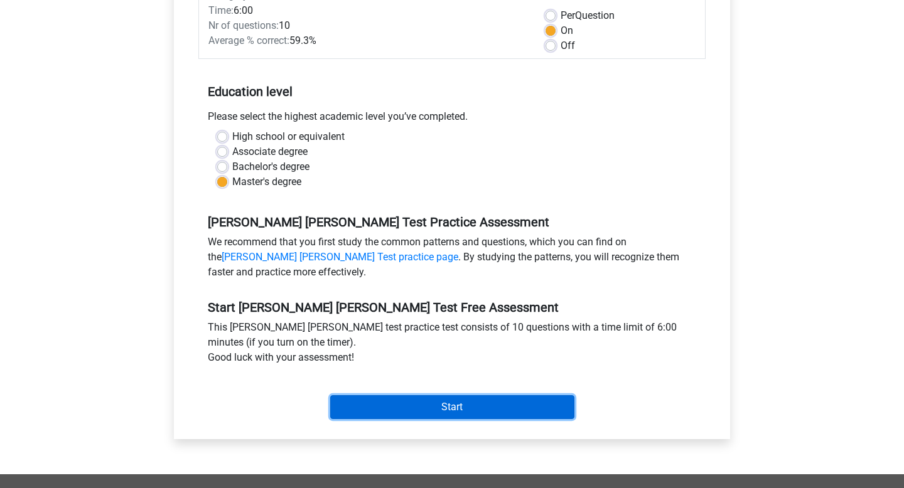
click at [442, 396] on input "Start" at bounding box center [452, 408] width 244 height 24
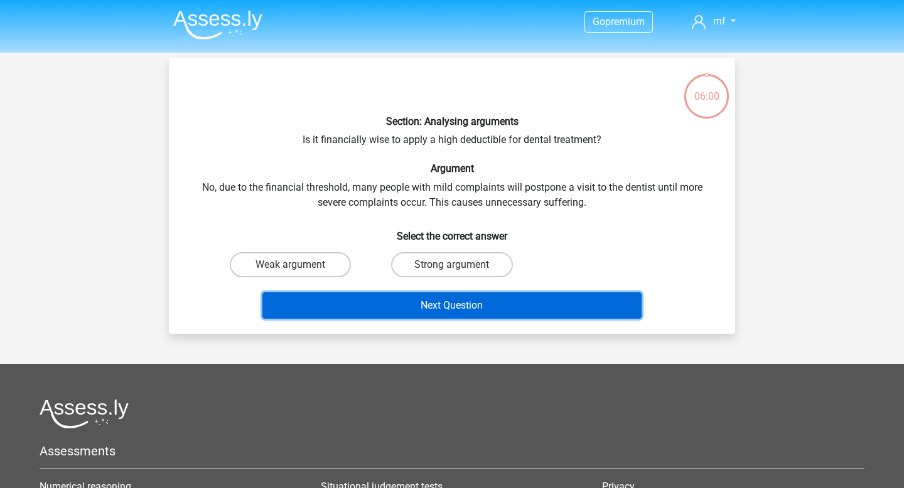
click at [461, 294] on button "Next Question" at bounding box center [452, 306] width 380 height 26
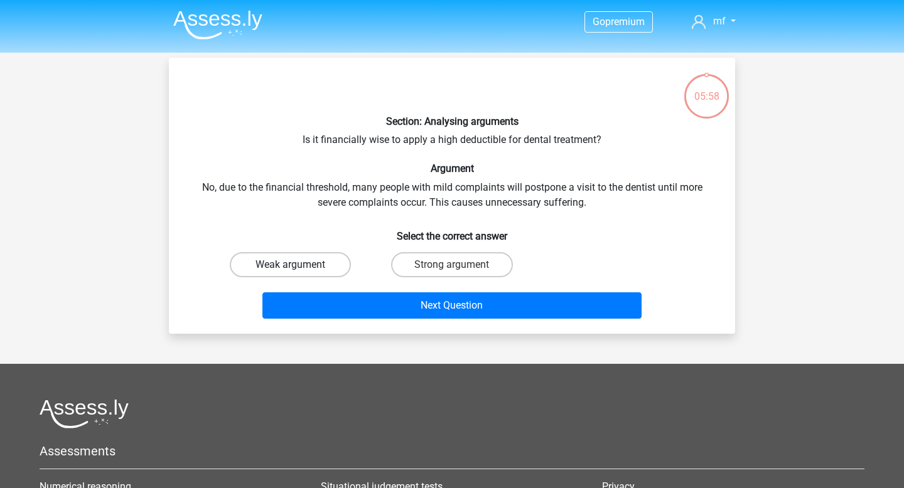
click at [286, 266] on label "Weak argument" at bounding box center [290, 264] width 121 height 25
click at [291, 266] on input "Weak argument" at bounding box center [295, 269] width 8 height 8
radio input "true"
click at [419, 271] on label "Strong argument" at bounding box center [451, 264] width 121 height 25
click at [452, 271] on input "Strong argument" at bounding box center [456, 269] width 8 height 8
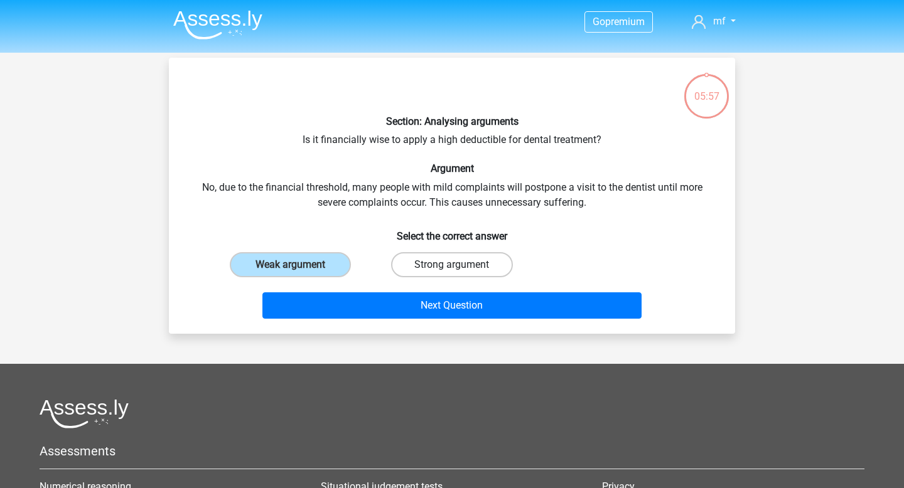
radio input "true"
